Goal: Task Accomplishment & Management: Complete application form

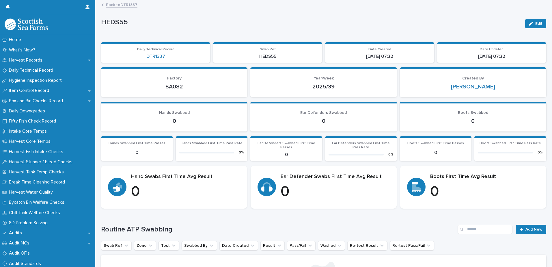
scroll to position [92, 0]
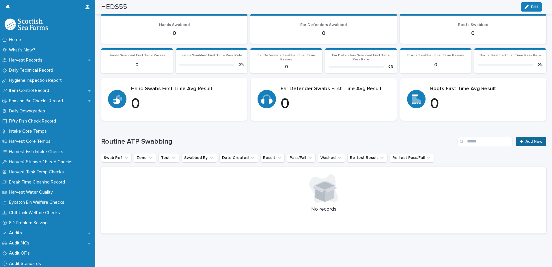
click at [530, 140] on span "Add New" at bounding box center [534, 142] width 17 height 4
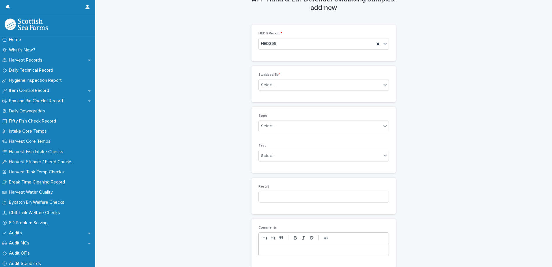
scroll to position [7, 0]
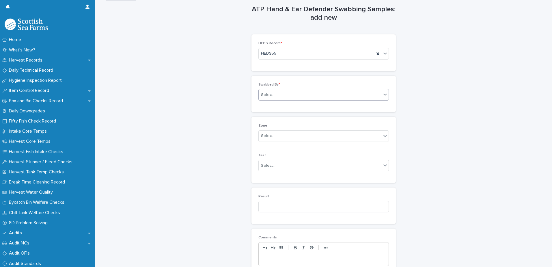
click at [296, 98] on div "Select..." at bounding box center [320, 95] width 123 height 10
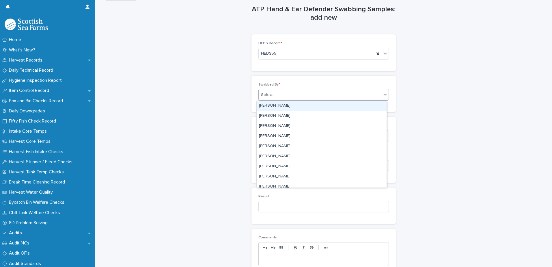
click at [297, 97] on div "Select..." at bounding box center [320, 95] width 123 height 10
type input "***"
click at [264, 101] on div "[PERSON_NAME]" at bounding box center [322, 106] width 130 height 10
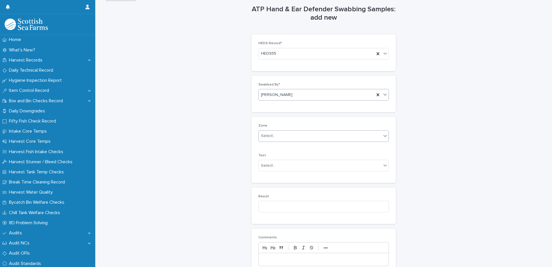
click at [287, 131] on div "Select..." at bounding box center [320, 136] width 123 height 10
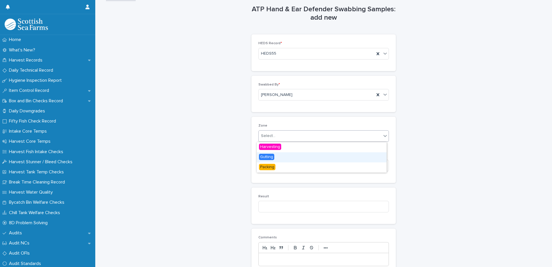
click at [278, 156] on div "Gutting" at bounding box center [322, 157] width 130 height 10
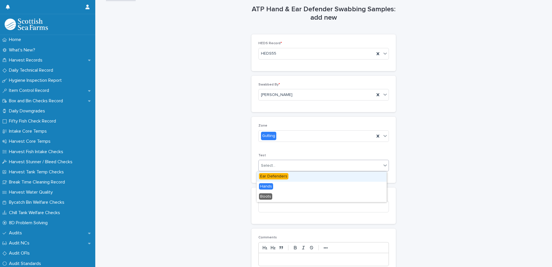
click at [284, 166] on div "Select..." at bounding box center [320, 166] width 123 height 10
click at [283, 177] on span "Ear Defenders" at bounding box center [273, 176] width 29 height 6
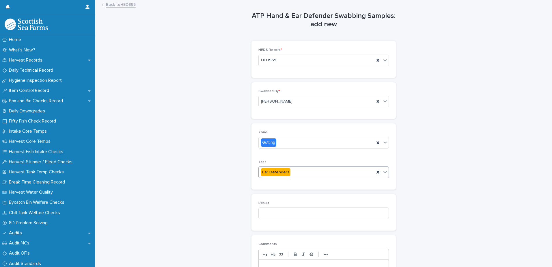
scroll to position [0, 0]
click at [300, 212] on input at bounding box center [324, 214] width 131 height 12
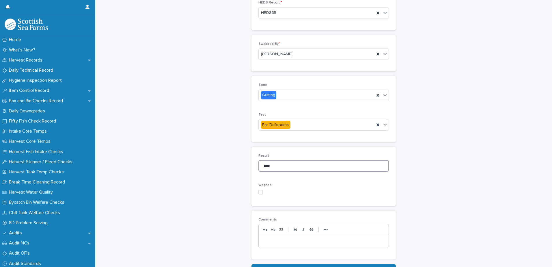
scroll to position [87, 0]
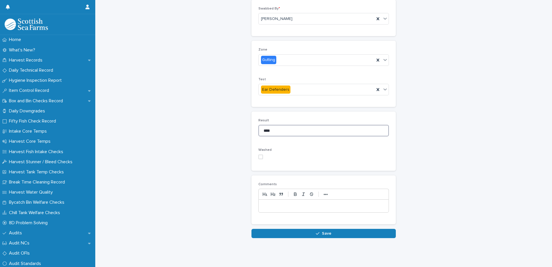
type input "****"
click at [256, 153] on div "Result **** Washed" at bounding box center [324, 141] width 144 height 59
click at [259, 155] on span at bounding box center [261, 157] width 5 height 5
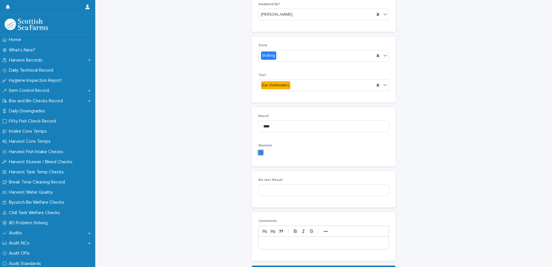
scroll to position [108, 0]
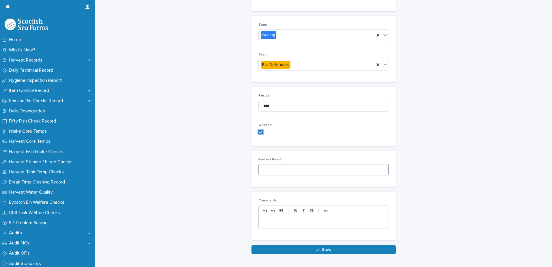
click at [284, 169] on input at bounding box center [324, 170] width 131 height 12
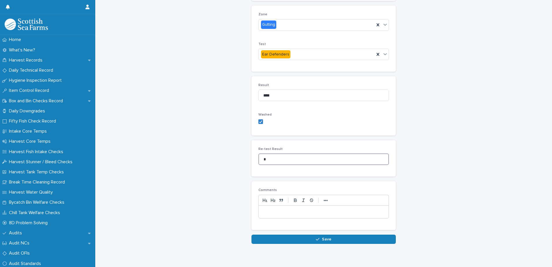
scroll to position [128, 0]
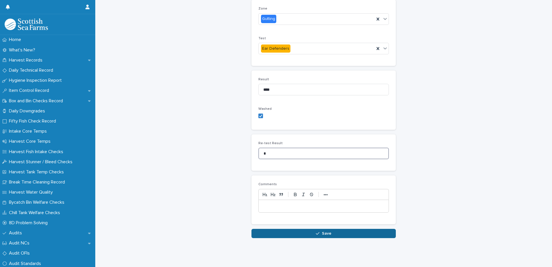
type input "*"
click at [345, 230] on button "Save" at bounding box center [324, 233] width 144 height 9
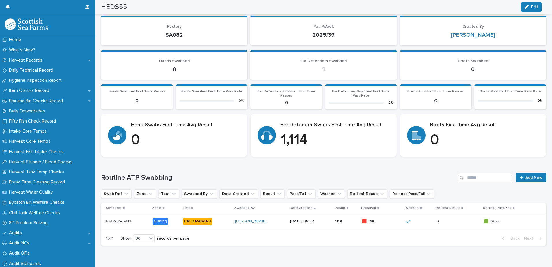
scroll to position [68, 0]
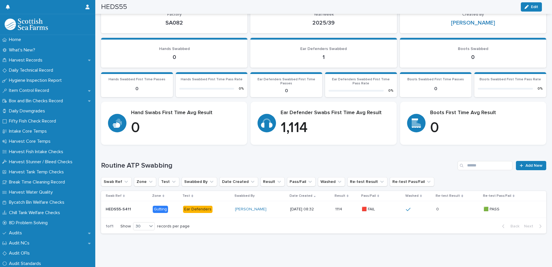
click at [530, 156] on div "Loading... Saving… Routine ATP Swabbing Add New Swab Ref Zone Test Swabbed By D…" at bounding box center [324, 193] width 446 height 89
click at [529, 164] on span "Add New" at bounding box center [534, 166] width 17 height 4
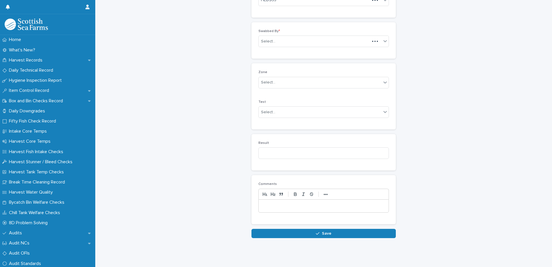
scroll to position [51, 0]
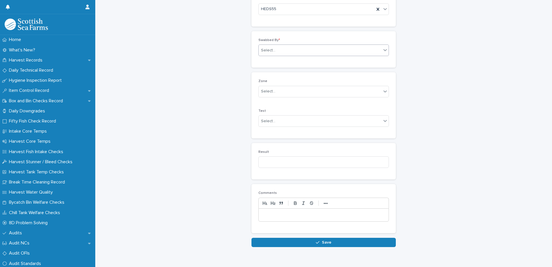
click at [281, 50] on div "Select..." at bounding box center [320, 51] width 123 height 10
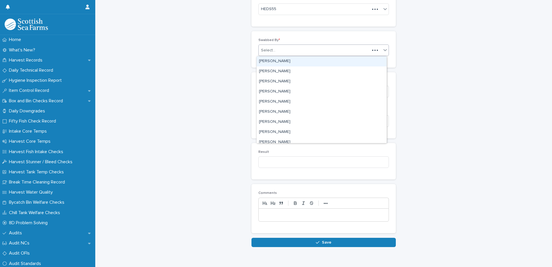
click at [281, 50] on div "Select..." at bounding box center [314, 51] width 111 height 10
type input "***"
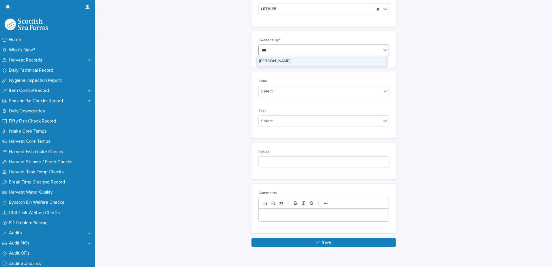
click at [278, 62] on div "[PERSON_NAME]" at bounding box center [322, 61] width 130 height 10
click at [286, 90] on div "Select..." at bounding box center [320, 92] width 123 height 10
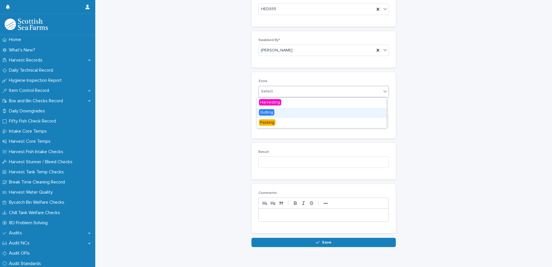
click at [276, 113] on div "Gutting" at bounding box center [322, 113] width 130 height 10
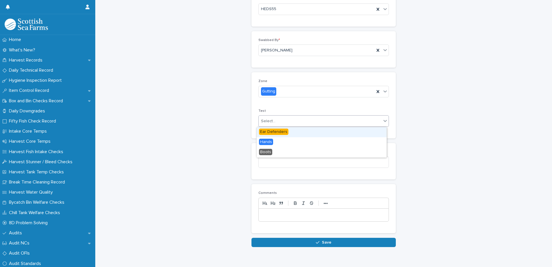
click at [280, 122] on div "Select..." at bounding box center [320, 121] width 123 height 10
click at [277, 133] on span "Ear Defenders" at bounding box center [273, 132] width 29 height 6
click at [287, 162] on input at bounding box center [324, 162] width 131 height 12
type input "***"
click at [329, 249] on div "Loading... Saving… Loading... Saving… ATP Hand & Ear Defender Swabbing Samples:…" at bounding box center [323, 105] width 451 height 312
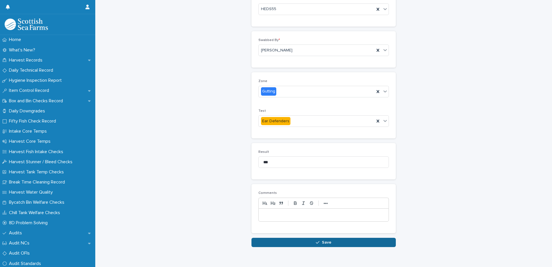
click at [325, 243] on span "Save" at bounding box center [327, 242] width 10 height 4
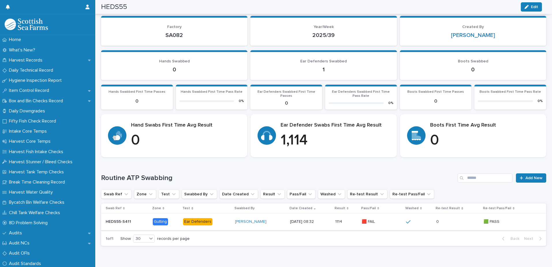
scroll to position [40, 0]
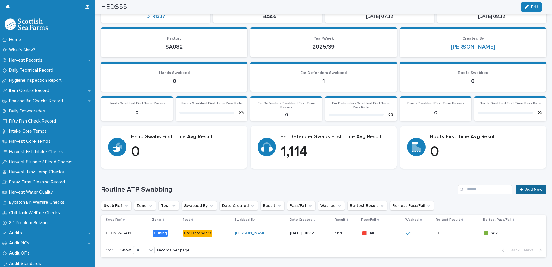
click at [526, 191] on span "Add New" at bounding box center [534, 190] width 17 height 4
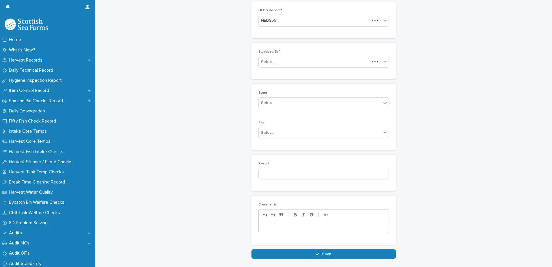
scroll to position [49, 0]
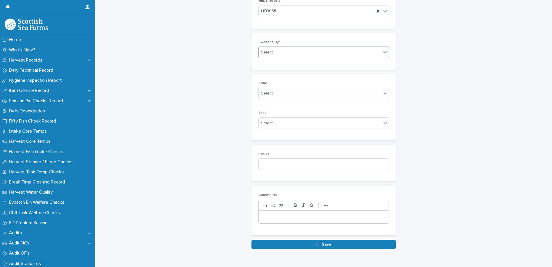
drag, startPoint x: 284, startPoint y: 44, endPoint x: 284, endPoint y: 49, distance: 5.5
click at [285, 44] on p "Swabbed By *" at bounding box center [324, 42] width 131 height 4
click at [283, 51] on div "Select..." at bounding box center [320, 53] width 123 height 10
click at [285, 49] on div "Select..." at bounding box center [320, 53] width 123 height 10
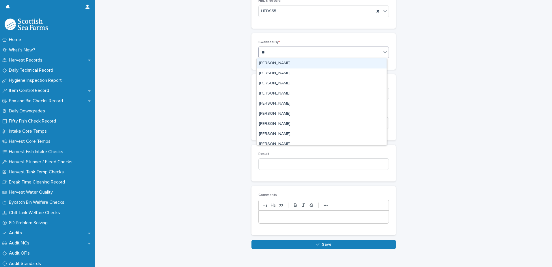
type input "***"
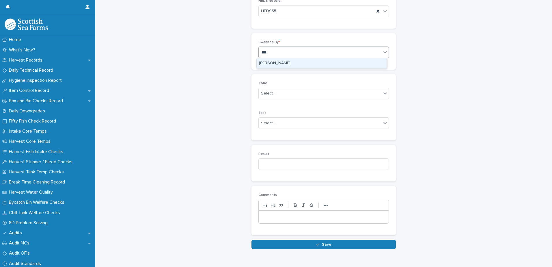
click at [282, 66] on div "[PERSON_NAME]" at bounding box center [322, 63] width 130 height 10
click at [282, 96] on div "Select..." at bounding box center [320, 94] width 123 height 10
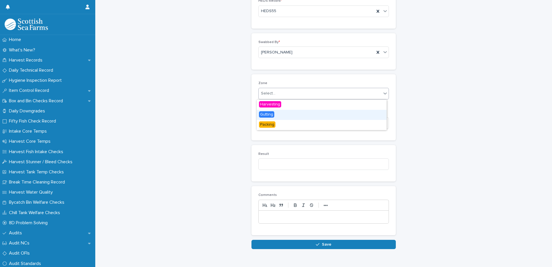
click at [273, 115] on span "Gutting" at bounding box center [266, 114] width 15 height 6
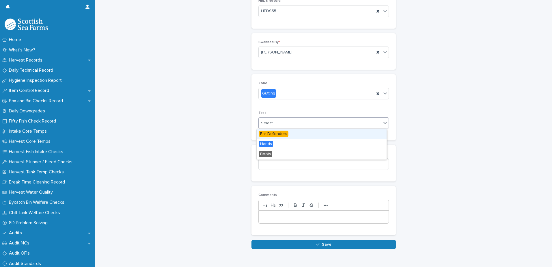
click at [281, 122] on div "Select..." at bounding box center [320, 123] width 123 height 10
click at [277, 132] on span "Ear Defenders" at bounding box center [273, 134] width 29 height 6
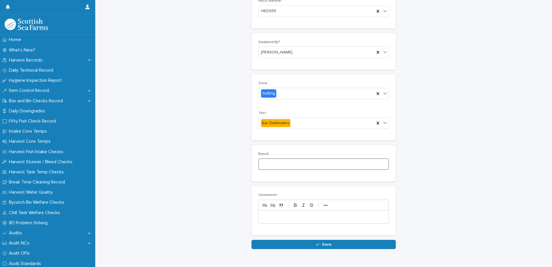
click at [281, 162] on input at bounding box center [324, 164] width 131 height 12
type input "**"
click at [323, 245] on span "Save" at bounding box center [327, 244] width 10 height 4
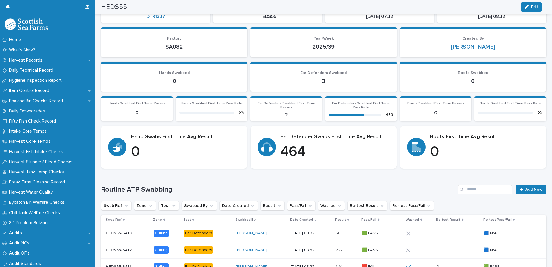
scroll to position [57, 0]
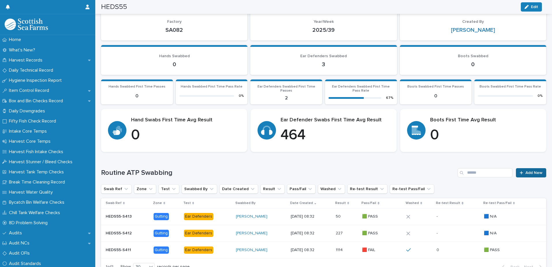
click at [522, 168] on link "Add New" at bounding box center [531, 172] width 30 height 9
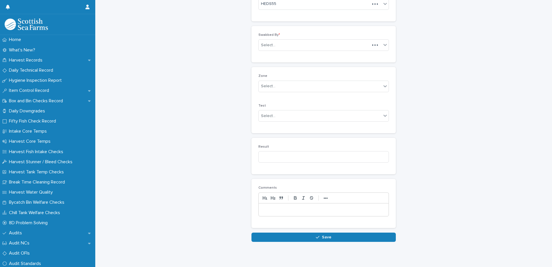
scroll to position [51, 0]
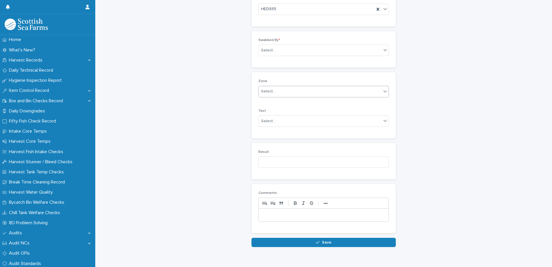
click at [275, 86] on div "Select..." at bounding box center [324, 92] width 131 height 12
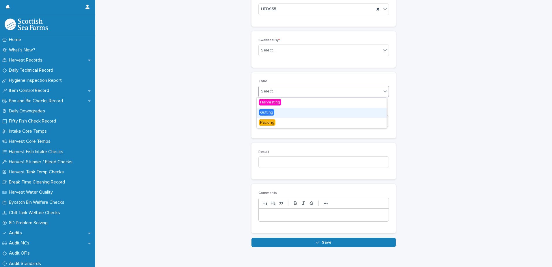
click at [285, 113] on div "Gutting" at bounding box center [322, 113] width 130 height 10
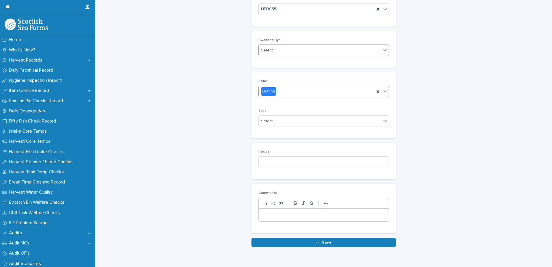
click at [285, 52] on div "Select..." at bounding box center [320, 51] width 123 height 10
click at [301, 115] on div "Test Select..." at bounding box center [324, 120] width 131 height 23
click at [301, 117] on div "Select..." at bounding box center [320, 121] width 123 height 10
click at [284, 133] on span "Ear Defenders" at bounding box center [273, 132] width 29 height 6
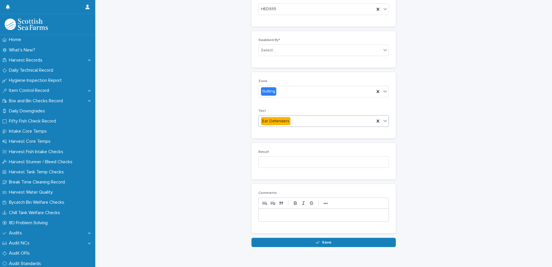
click at [287, 151] on p "Result" at bounding box center [324, 152] width 131 height 4
click at [287, 155] on div "Result" at bounding box center [324, 161] width 131 height 23
click at [288, 163] on input at bounding box center [324, 162] width 131 height 12
type input "*"
click at [331, 242] on button "Save" at bounding box center [324, 242] width 144 height 9
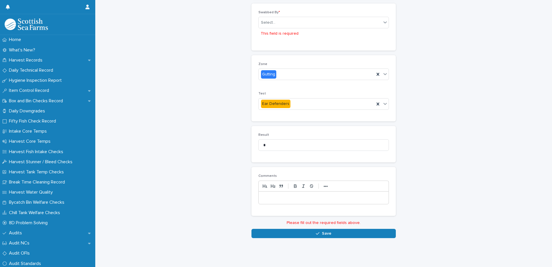
scroll to position [0, 0]
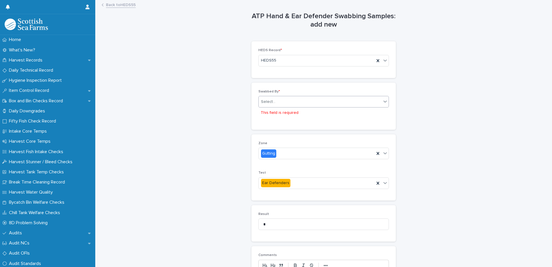
click at [293, 107] on div "Select..." at bounding box center [324, 102] width 131 height 12
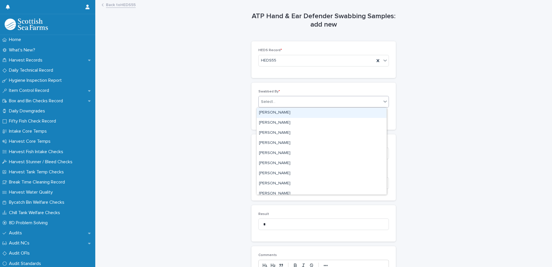
click at [292, 101] on div "Select..." at bounding box center [320, 102] width 123 height 10
type input "***"
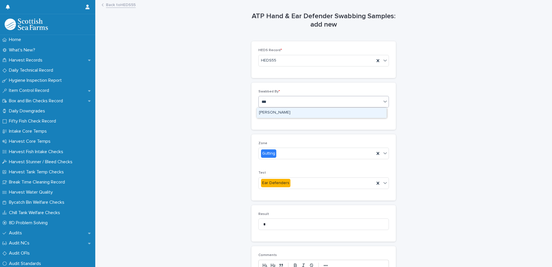
click at [310, 116] on div "[PERSON_NAME]" at bounding box center [322, 113] width 130 height 10
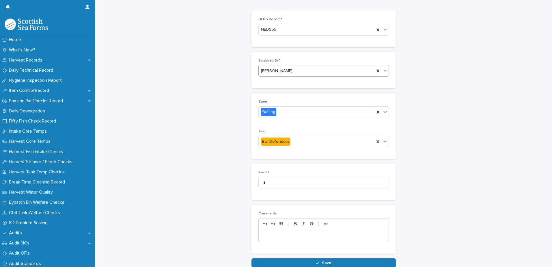
scroll to position [65, 0]
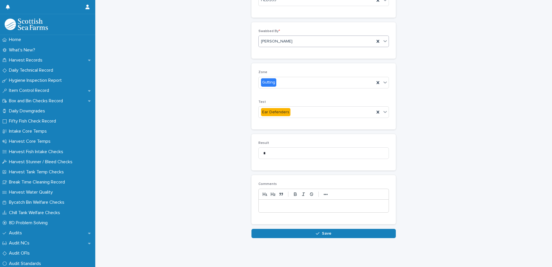
click at [324, 237] on div "Loading... Saving… Loading... Saving… ATP Hand & Ear Defender Swabbing Samples:…" at bounding box center [323, 96] width 451 height 312
click at [321, 221] on div "Loading... Saving… HEDS Record * HEDS55 Swabbed By * [PERSON_NAME] Zone [PERSON…" at bounding box center [324, 105] width 144 height 248
drag, startPoint x: 319, startPoint y: 224, endPoint x: 318, endPoint y: 228, distance: 3.8
click at [319, 229] on button "Save" at bounding box center [324, 233] width 144 height 9
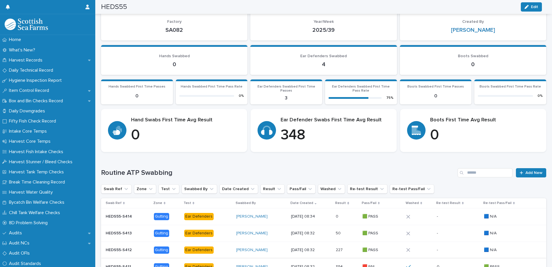
scroll to position [110, 0]
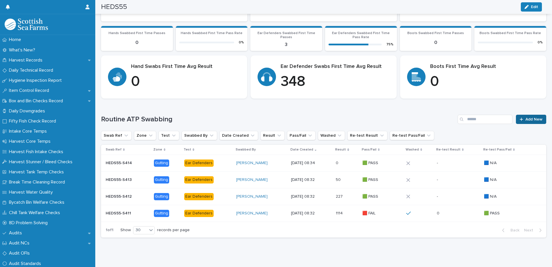
click at [525, 116] on link "Add New" at bounding box center [531, 119] width 30 height 9
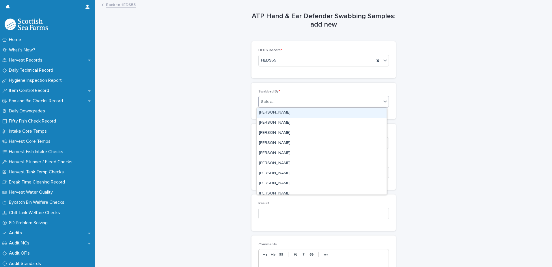
click at [290, 98] on div "Select..." at bounding box center [320, 102] width 123 height 10
click at [288, 102] on div "Select..." at bounding box center [320, 102] width 123 height 10
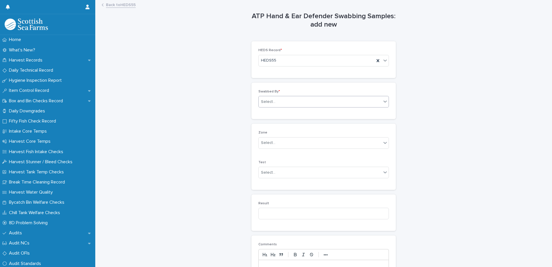
click at [294, 98] on div "Select..." at bounding box center [320, 102] width 123 height 10
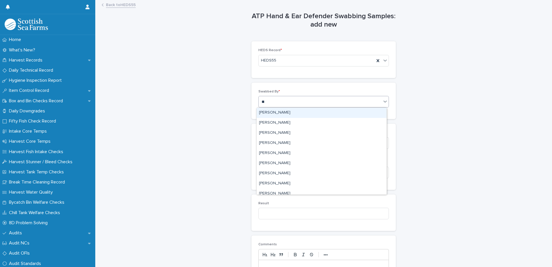
type input "***"
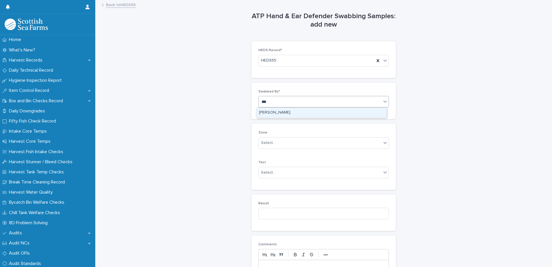
click at [313, 115] on div "[PERSON_NAME]" at bounding box center [322, 113] width 130 height 10
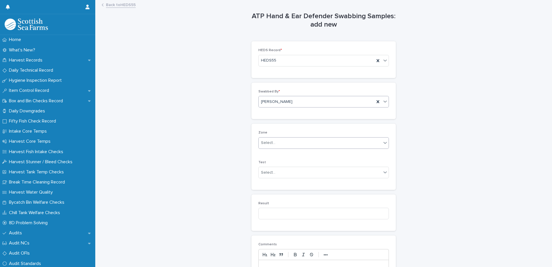
click at [324, 137] on div "Select..." at bounding box center [324, 143] width 131 height 12
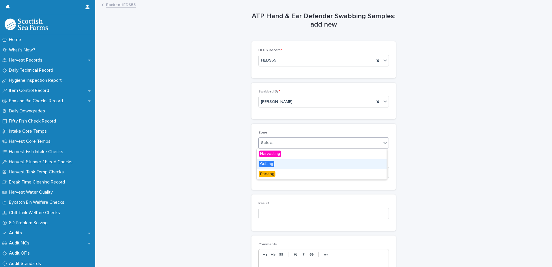
click at [300, 166] on div "Gutting" at bounding box center [322, 164] width 130 height 10
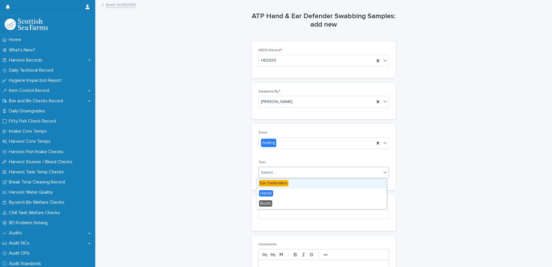
click at [300, 177] on div "Select..." at bounding box center [320, 173] width 123 height 10
click at [285, 185] on span "Ear Defenders" at bounding box center [273, 183] width 29 height 6
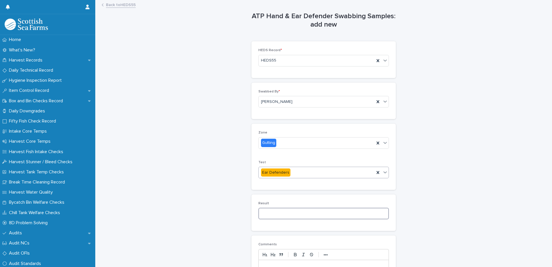
click at [290, 210] on input at bounding box center [324, 214] width 131 height 12
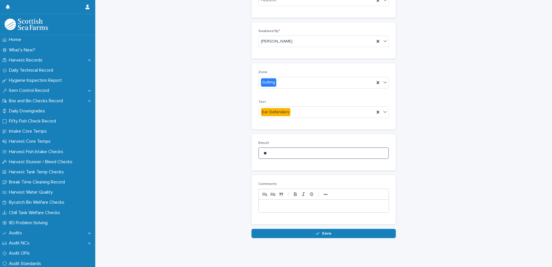
type input "**"
click at [332, 234] on div "Loading... Saving… Loading... Saving… ATP Hand & Ear Defender Swabbing Samples:…" at bounding box center [323, 96] width 451 height 312
click at [321, 229] on button "Save" at bounding box center [324, 233] width 144 height 9
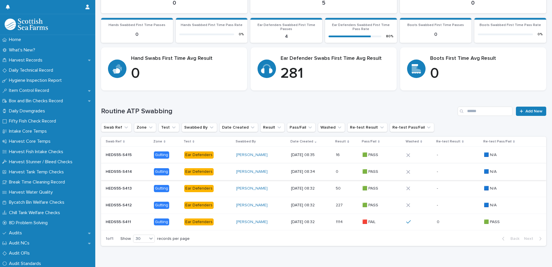
scroll to position [135, 0]
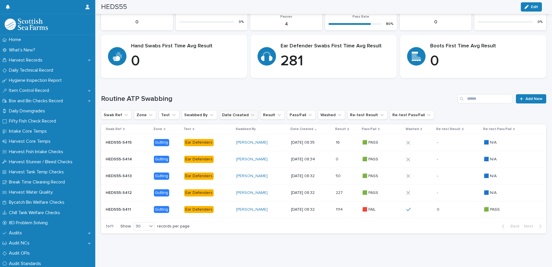
click at [222, 107] on div "Routine ATP Swabbing Add New Swab Ref Zone Test Swabbed By Date Created Result …" at bounding box center [324, 163] width 446 height 139
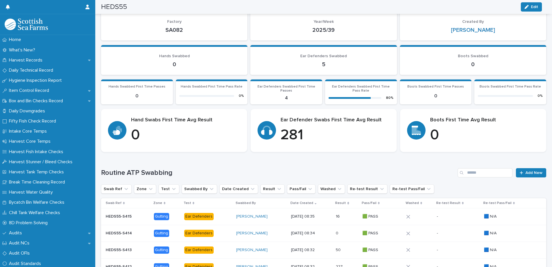
click at [201, 243] on section "Swab Ref Zone Test Swabbed By Date Created Result Pass/Fail Washed Re-test Resu…" at bounding box center [324, 252] width 446 height 109
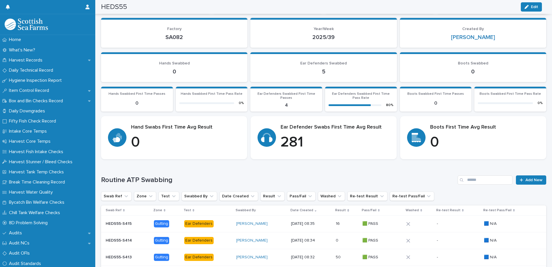
scroll to position [0, 0]
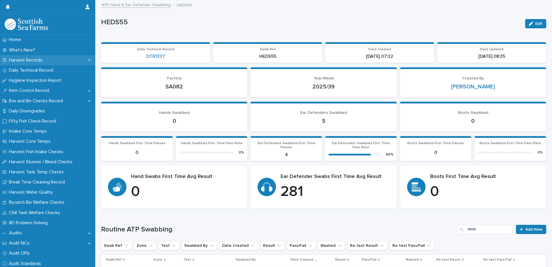
click at [47, 61] on p "Harvest Records" at bounding box center [27, 60] width 40 height 5
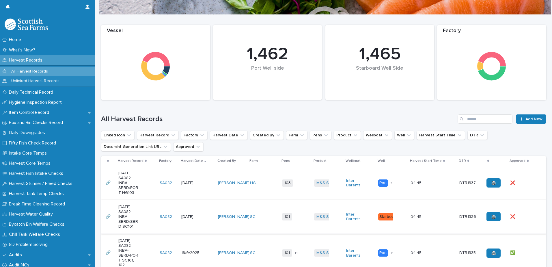
scroll to position [87, 0]
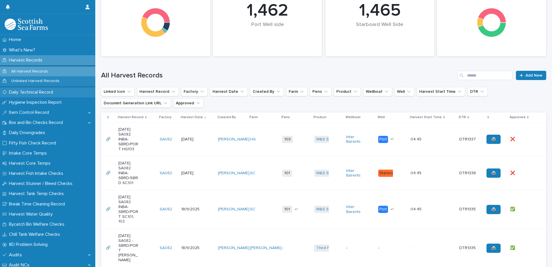
click at [49, 94] on p "Daily Technical Record" at bounding box center [32, 92] width 51 height 5
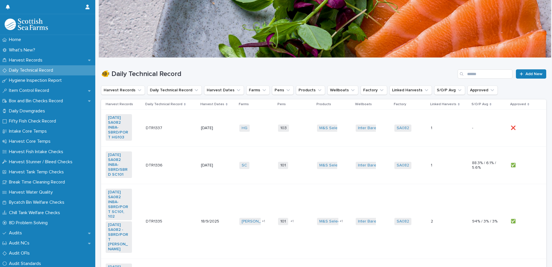
click at [310, 142] on td "103 + 0" at bounding box center [295, 128] width 39 height 37
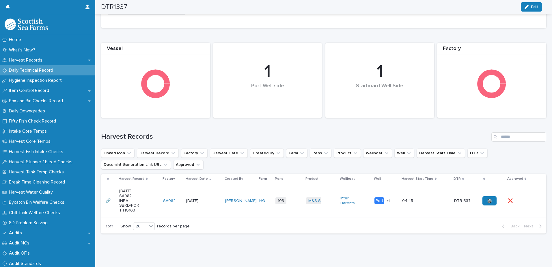
scroll to position [233, 0]
click at [355, 205] on td "Inter Barents" at bounding box center [355, 201] width 34 height 34
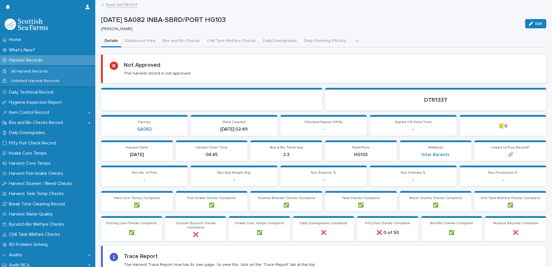
click at [349, 203] on p "✅" at bounding box center [361, 205] width 65 height 5
click at [356, 42] on icon "button" at bounding box center [357, 41] width 3 height 4
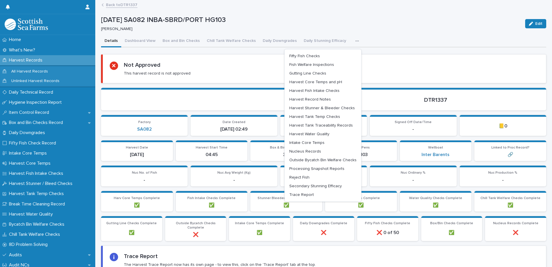
click at [201, 72] on div "Not Approved This harvest record is not approved" at bounding box center [325, 69] width 430 height 14
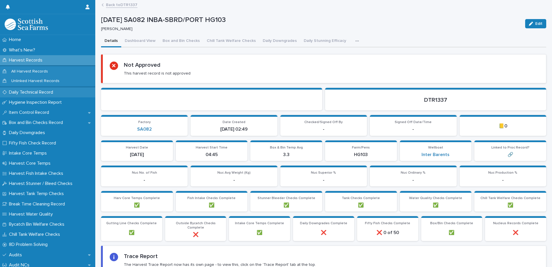
drag, startPoint x: 38, startPoint y: 93, endPoint x: 44, endPoint y: 92, distance: 5.5
click at [44, 92] on p "Daily Technical Record" at bounding box center [32, 92] width 51 height 5
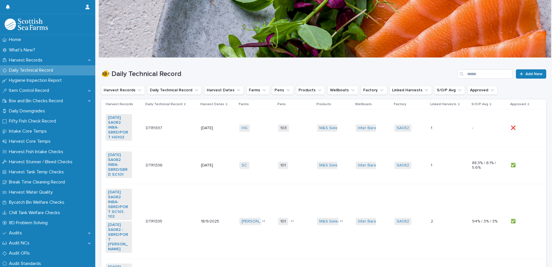
click at [286, 142] on td "103 + 0" at bounding box center [295, 128] width 39 height 37
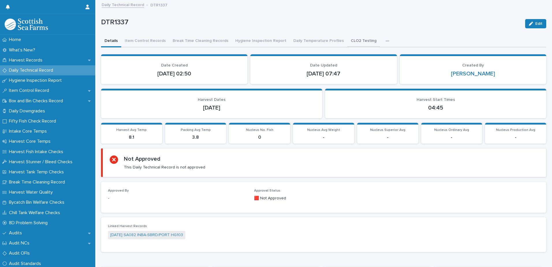
click at [349, 42] on button "CLO2 Testing" at bounding box center [364, 41] width 33 height 12
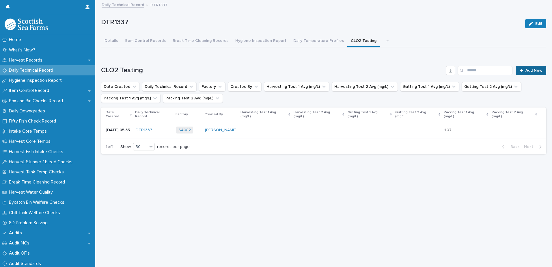
click at [526, 68] on span "Add New" at bounding box center [534, 70] width 17 height 4
click at [253, 131] on td "- -" at bounding box center [265, 130] width 53 height 17
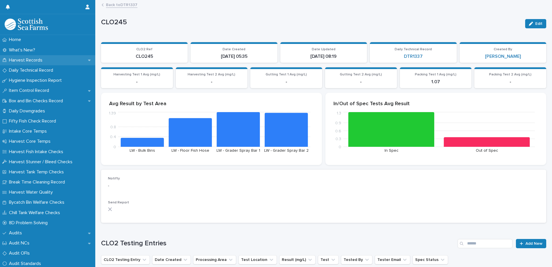
click at [52, 60] on div "Harvest Records" at bounding box center [47, 60] width 95 height 10
